Goal: Task Accomplishment & Management: Manage account settings

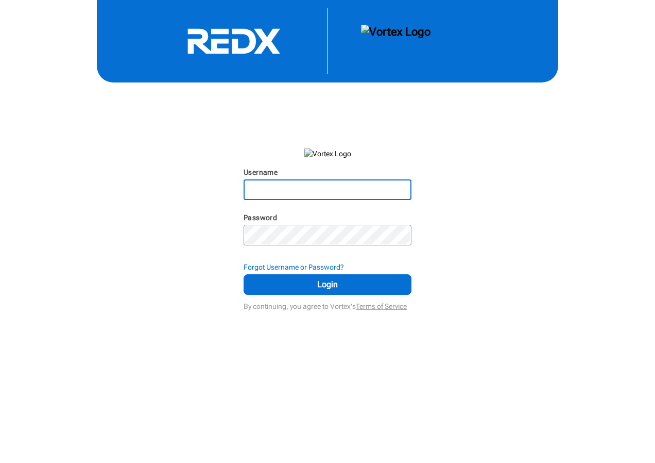
click at [301, 191] on input "Username" at bounding box center [328, 189] width 166 height 19
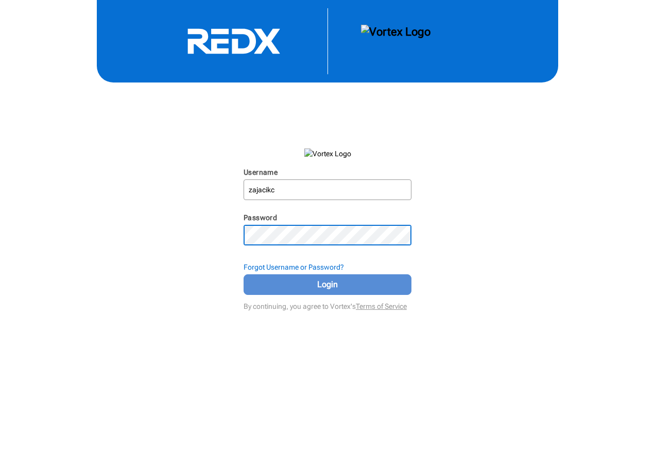
click at [338, 281] on span "Login" at bounding box center [328, 284] width 142 height 12
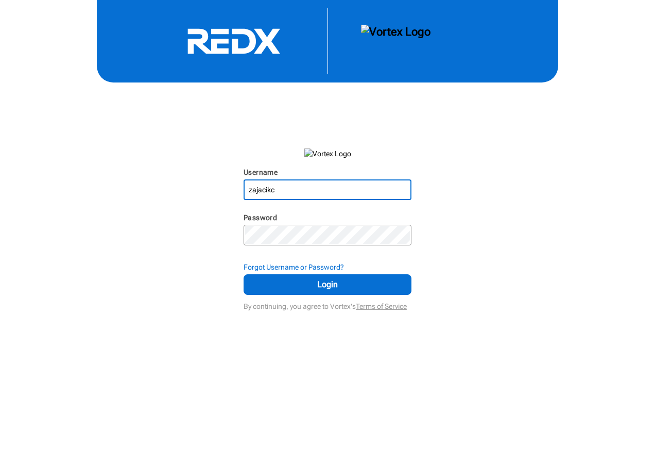
drag, startPoint x: 253, startPoint y: 190, endPoint x: 222, endPoint y: 187, distance: 31.5
click at [222, 187] on div "Username zajacikc N/A Password N/A Forgot Username or Password? Login By contin…" at bounding box center [327, 156] width 655 height 313
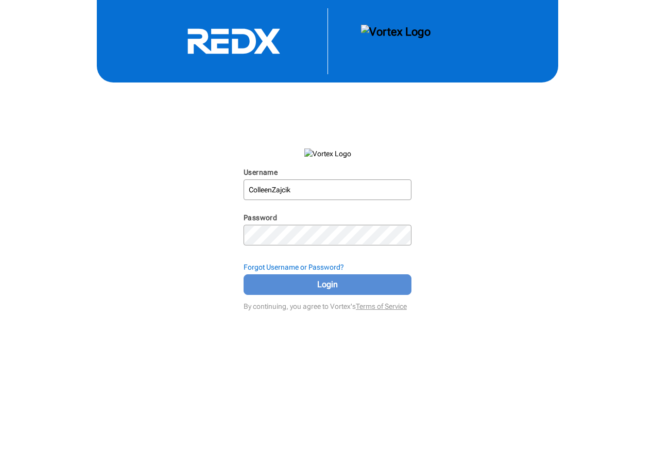
click at [339, 284] on span "Login" at bounding box center [328, 284] width 142 height 12
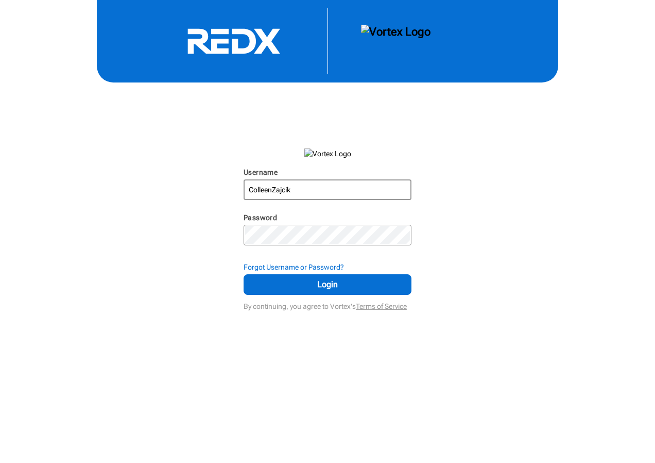
click at [273, 187] on input "ColleenZajcik" at bounding box center [328, 189] width 166 height 19
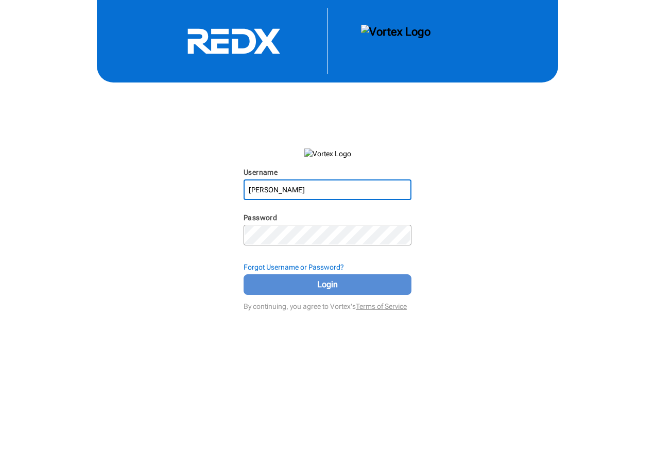
type input "Colleen Zajcik"
click at [328, 284] on span "Login" at bounding box center [328, 284] width 142 height 12
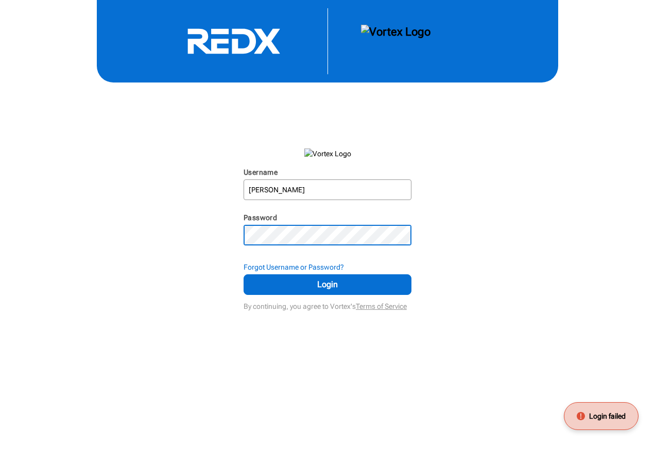
click at [209, 226] on div "Username Colleen Zajcik N/A Password N/A Forgot Username or Password? Login By …" at bounding box center [327, 156] width 655 height 313
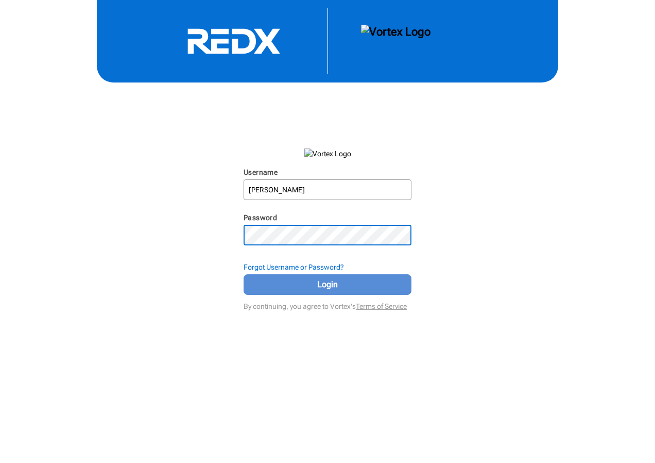
click at [297, 281] on span "Login" at bounding box center [328, 284] width 142 height 12
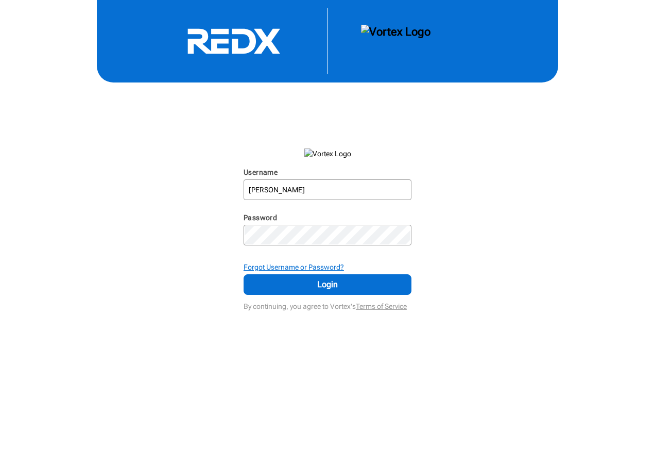
click at [324, 269] on strong "Forgot Username or Password?" at bounding box center [294, 267] width 100 height 8
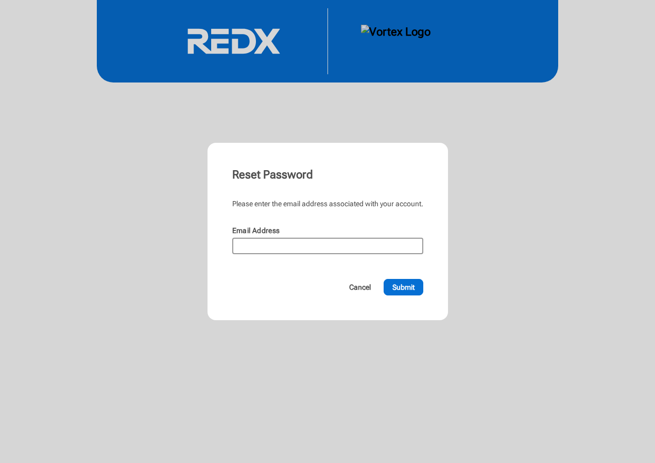
click at [288, 244] on input "Email Address" at bounding box center [327, 245] width 189 height 14
type input "colleenz@gracerealty.biz"
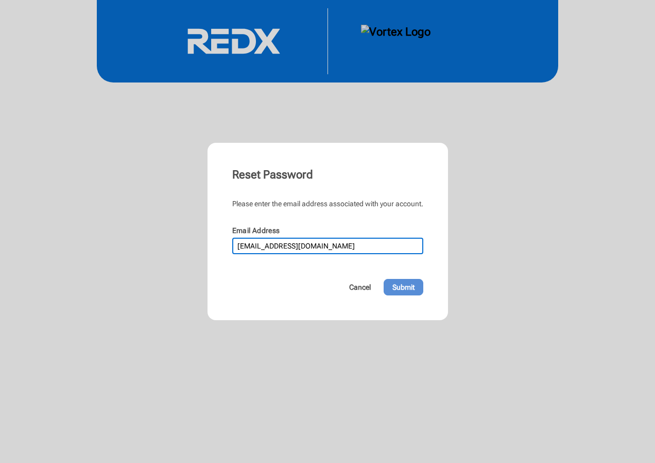
click at [401, 283] on span "Submit" at bounding box center [403, 287] width 22 height 10
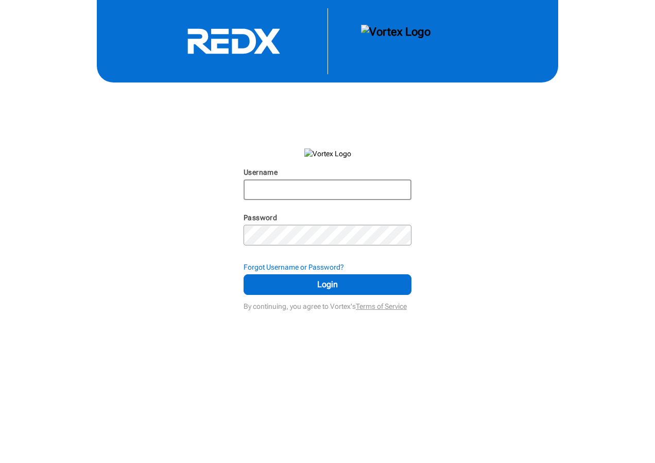
click at [317, 193] on input "Username" at bounding box center [328, 189] width 166 height 19
click at [303, 268] on strong "Forgot Username or Password?" at bounding box center [294, 267] width 100 height 8
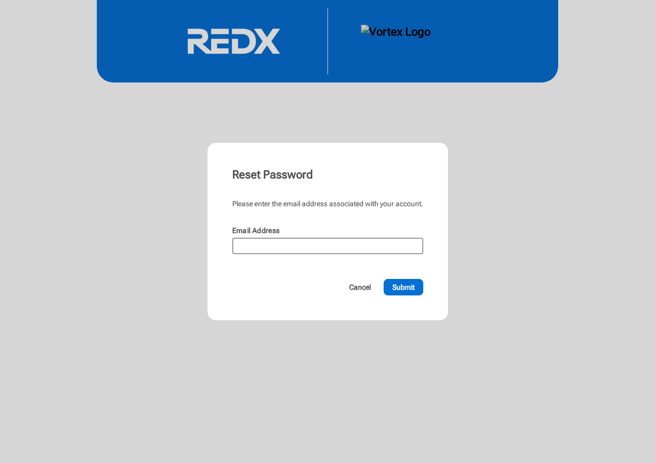
click at [297, 248] on input "Email Address" at bounding box center [327, 245] width 189 height 14
type input "[EMAIL_ADDRESS][DOMAIN_NAME]"
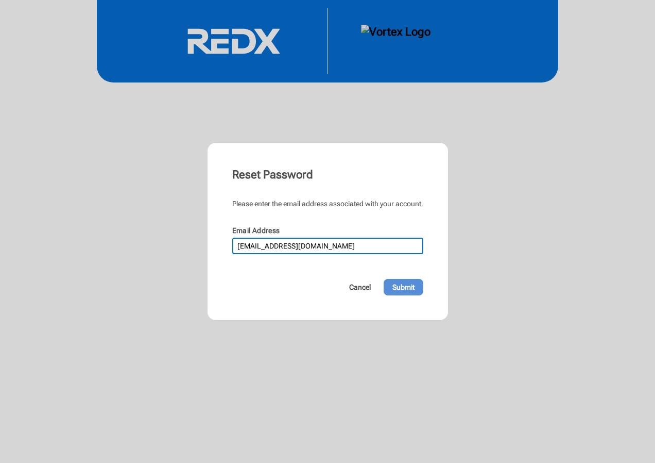
click at [400, 287] on span "Submit" at bounding box center [403, 287] width 22 height 10
